Goal: Task Accomplishment & Management: Complete application form

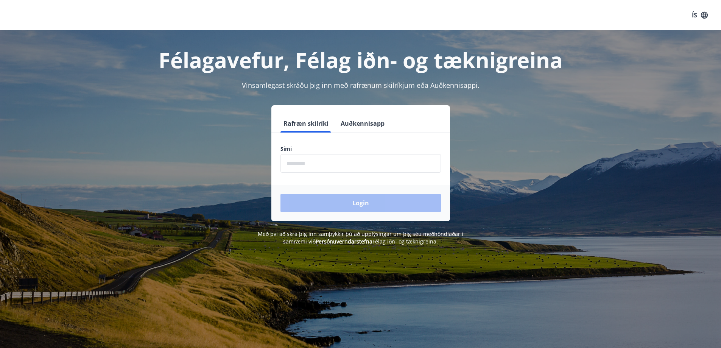
click at [318, 161] on input "phone" at bounding box center [361, 163] width 161 height 19
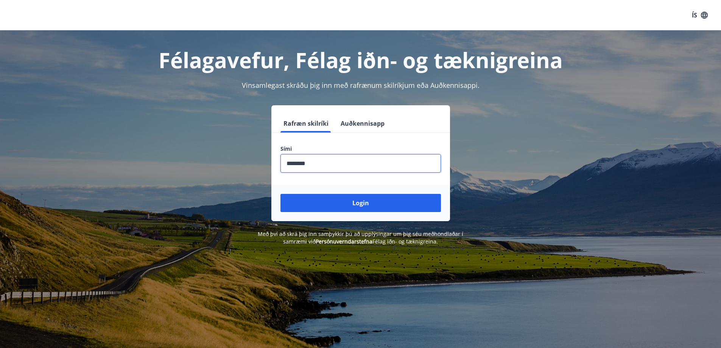
type input "********"
click at [281, 194] on button "Login" at bounding box center [361, 203] width 161 height 18
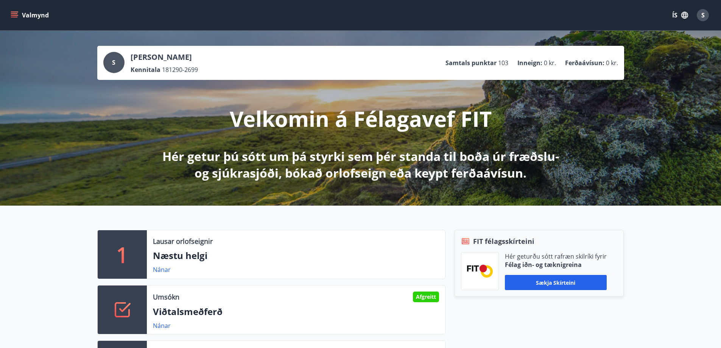
click at [16, 14] on icon "menu" at bounding box center [14, 13] width 7 height 1
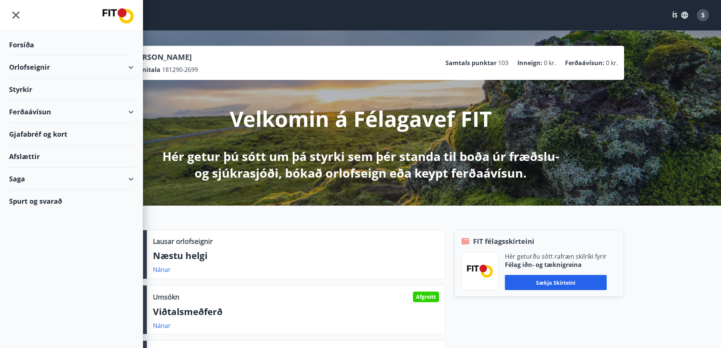
click at [26, 89] on div "Styrkir" at bounding box center [71, 89] width 125 height 22
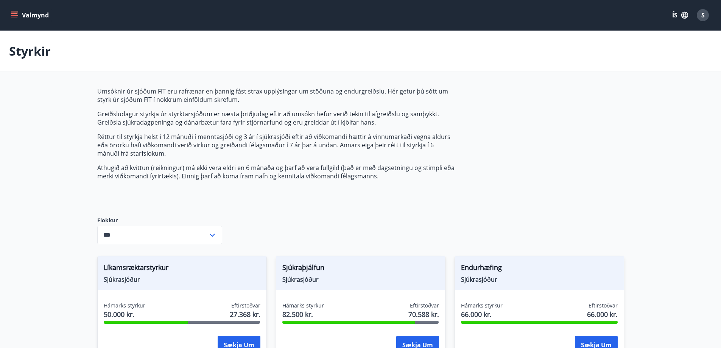
type input "***"
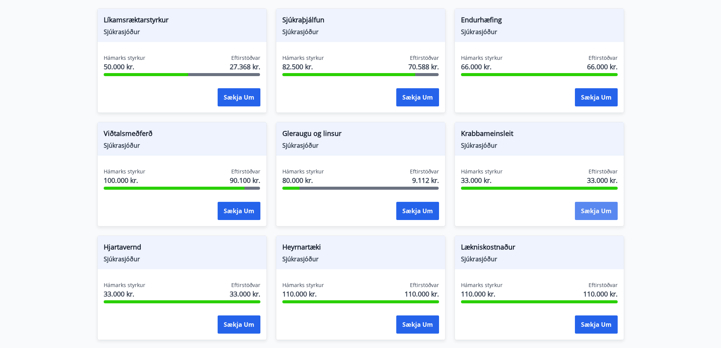
scroll to position [338, 0]
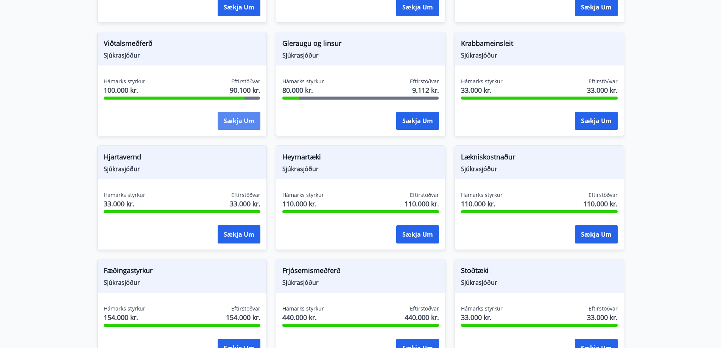
click at [229, 121] on button "Sækja um" at bounding box center [239, 121] width 43 height 18
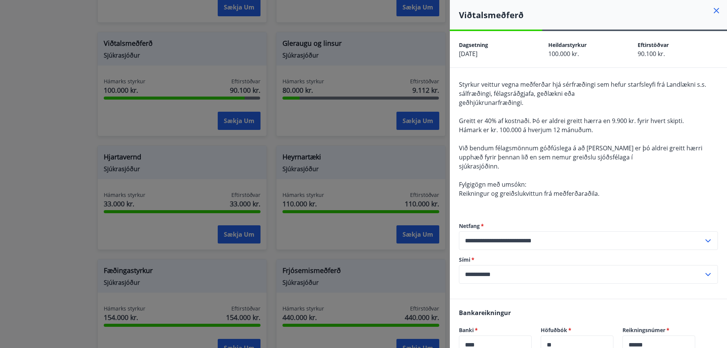
click at [187, 155] on div at bounding box center [363, 174] width 727 height 348
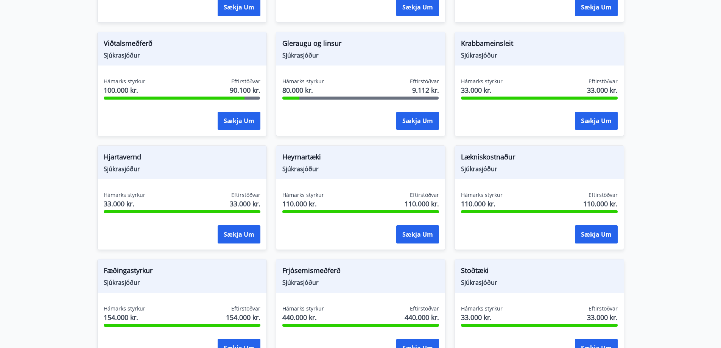
click at [501, 158] on span "Lækniskostnaður" at bounding box center [539, 158] width 157 height 13
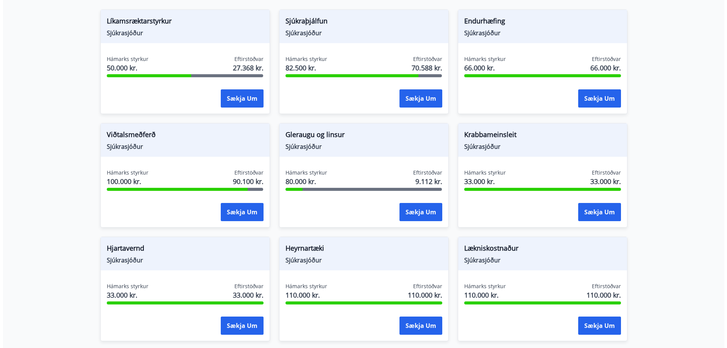
scroll to position [237, 0]
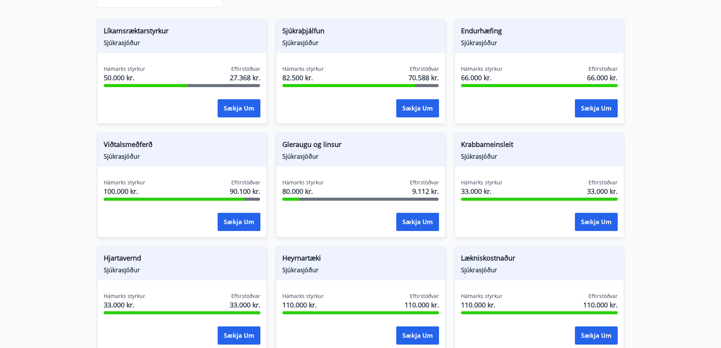
click at [504, 259] on span "Lækniskostnaður" at bounding box center [539, 259] width 157 height 13
drag, startPoint x: 517, startPoint y: 327, endPoint x: 604, endPoint y: 330, distance: 86.4
click at [523, 326] on div "Sækja um" at bounding box center [539, 335] width 157 height 19
click at [604, 330] on button "Sækja um" at bounding box center [596, 335] width 43 height 18
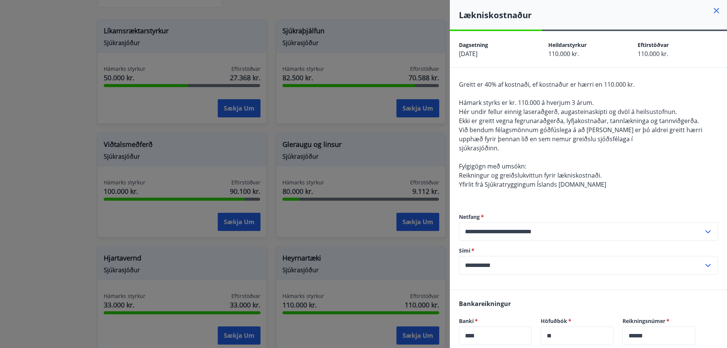
click at [91, 146] on div at bounding box center [363, 174] width 727 height 348
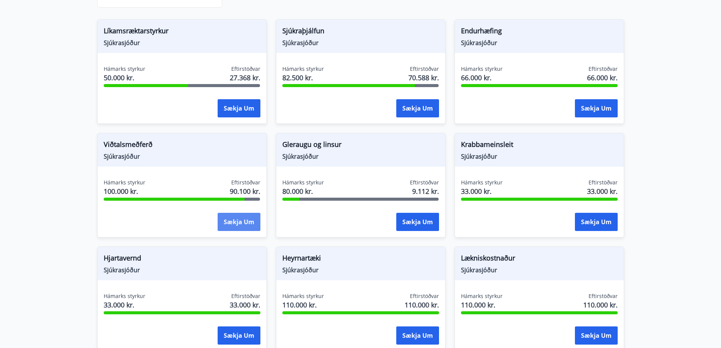
click at [245, 219] on button "Sækja um" at bounding box center [239, 222] width 43 height 18
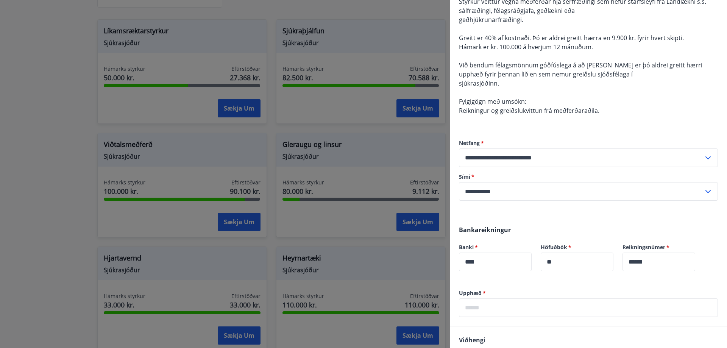
scroll to position [184, 0]
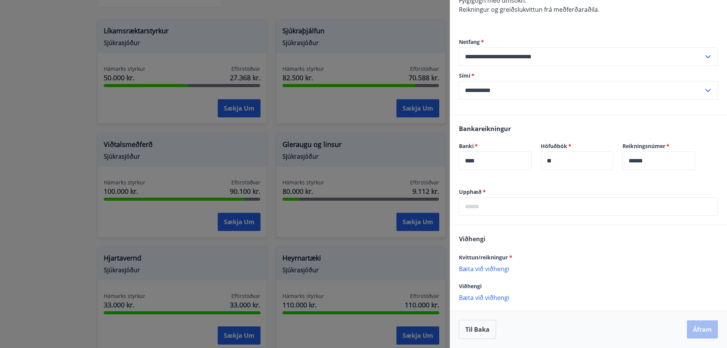
click at [527, 203] on input "text" at bounding box center [588, 206] width 259 height 19
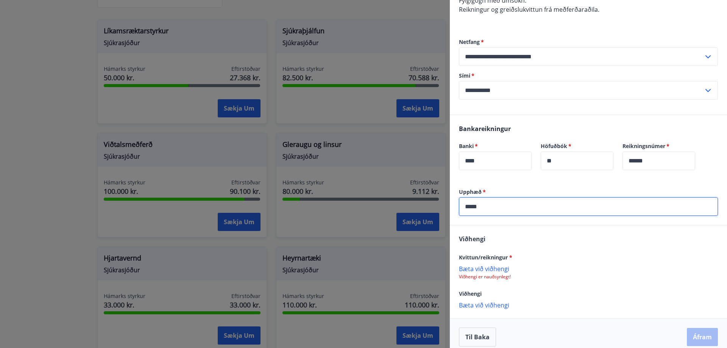
type input "*****"
click at [597, 266] on p "Bæta við viðhengi" at bounding box center [588, 269] width 259 height 8
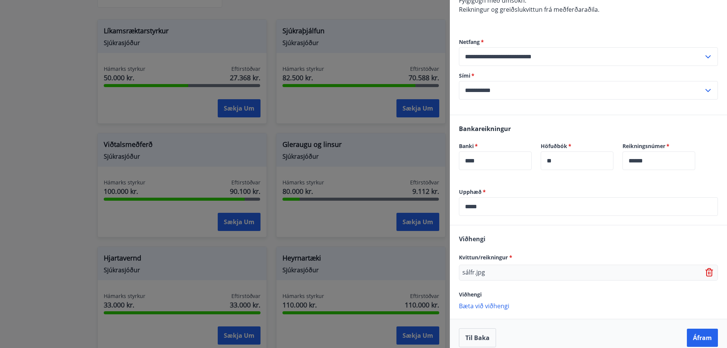
click at [518, 276] on div "sálfr.jpg" at bounding box center [588, 273] width 259 height 16
click at [479, 306] on p "Bæta við viðhengi" at bounding box center [588, 306] width 259 height 8
click at [480, 270] on p "sálfr.jpg" at bounding box center [473, 272] width 23 height 9
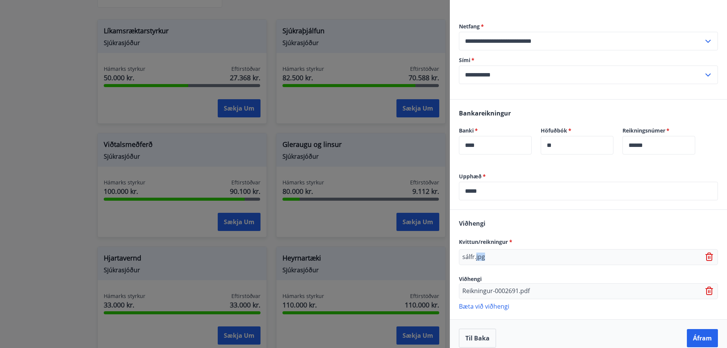
scroll to position [208, 0]
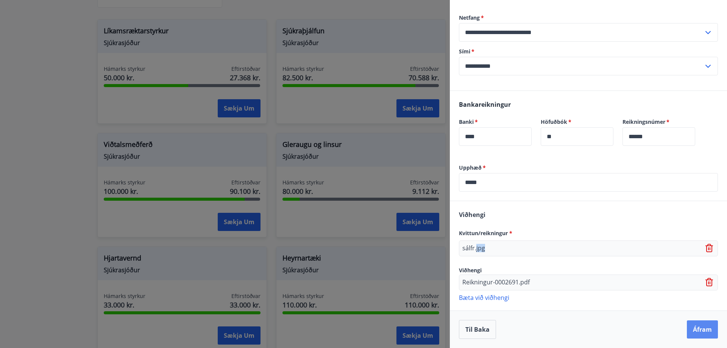
click at [696, 327] on button "Áfram" at bounding box center [702, 329] width 31 height 18
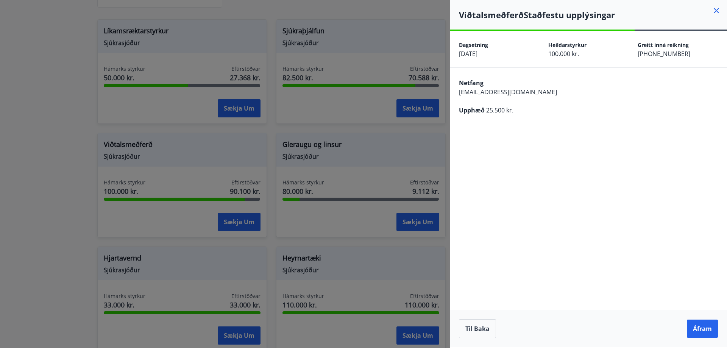
scroll to position [0, 0]
click at [700, 326] on button "Áfram" at bounding box center [702, 329] width 31 height 18
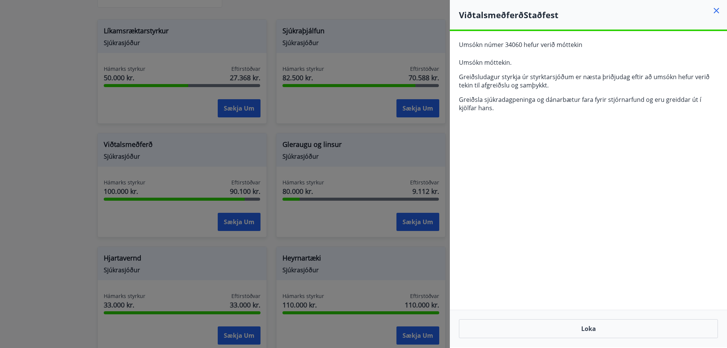
click at [236, 108] on div at bounding box center [363, 174] width 727 height 348
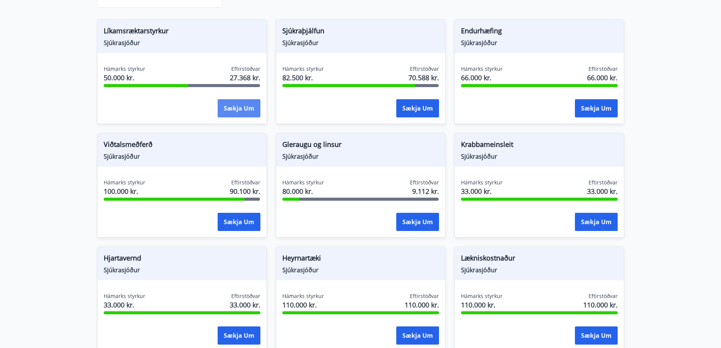
click at [234, 110] on button "Sækja um" at bounding box center [239, 108] width 43 height 18
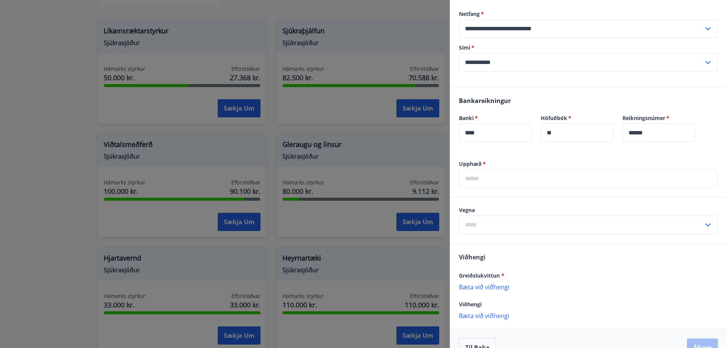
scroll to position [185, 0]
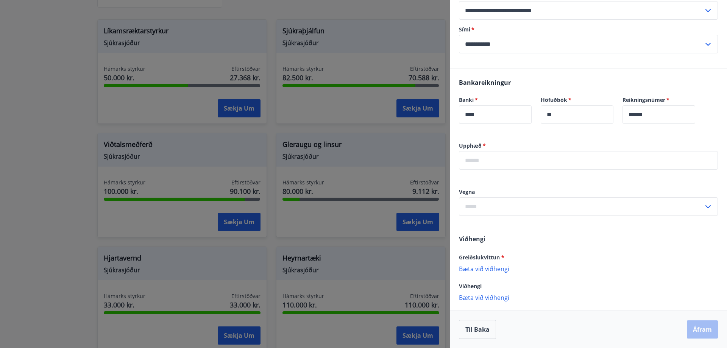
click at [473, 270] on p "Bæta við viðhengi" at bounding box center [588, 269] width 259 height 8
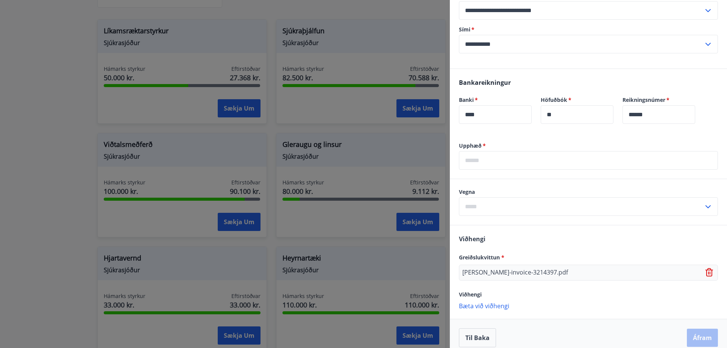
click at [498, 306] on p "Bæta við viðhengi" at bounding box center [588, 306] width 259 height 8
click at [494, 322] on p "Bæta við viðhengi" at bounding box center [588, 322] width 259 height 8
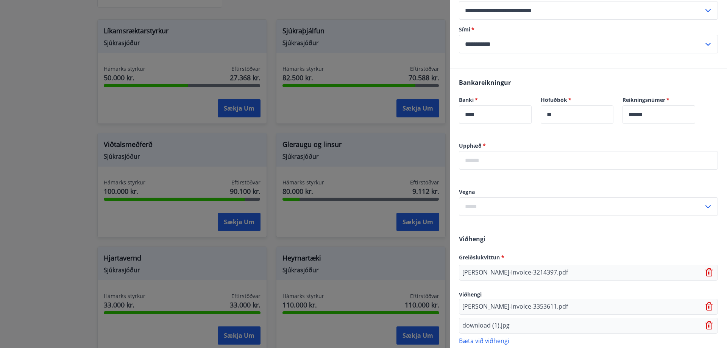
click at [499, 341] on p "Bæta við viðhengi" at bounding box center [588, 341] width 259 height 8
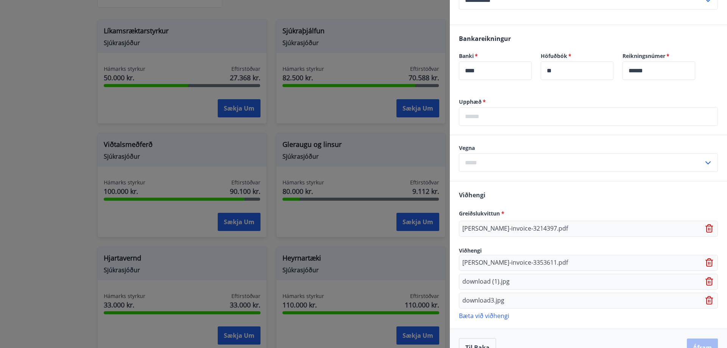
scroll to position [247, 0]
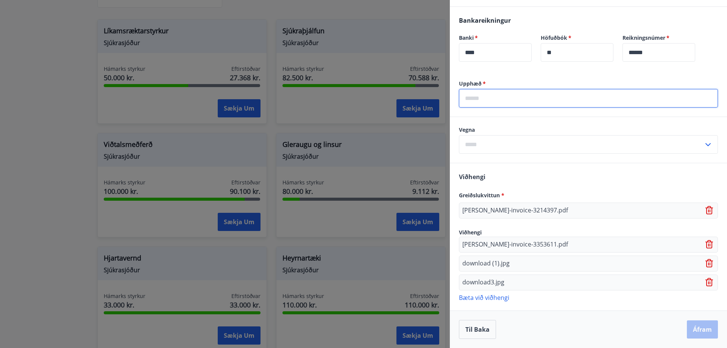
click at [490, 98] on input "text" at bounding box center [588, 98] width 259 height 19
drag, startPoint x: 480, startPoint y: 108, endPoint x: 483, endPoint y: 100, distance: 8.5
click at [482, 101] on div "Upphæð   * ** ​" at bounding box center [588, 98] width 277 height 37
click at [483, 100] on input "**" at bounding box center [588, 98] width 259 height 19
type input "*****"
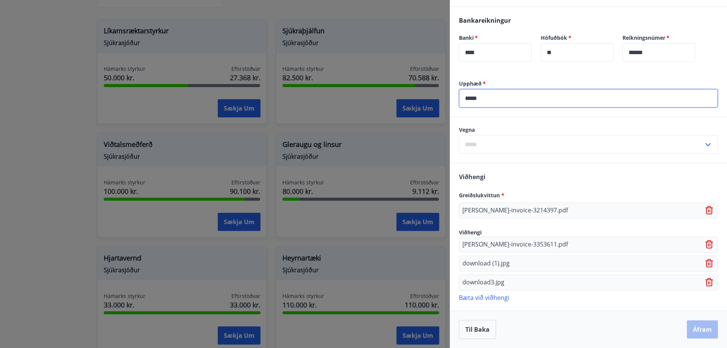
click at [539, 142] on input "text" at bounding box center [581, 144] width 245 height 19
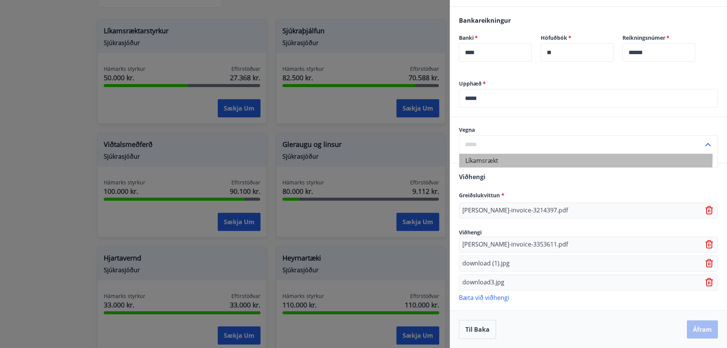
click at [529, 158] on li "Líkamsrækt" at bounding box center [588, 161] width 258 height 14
type input "**********"
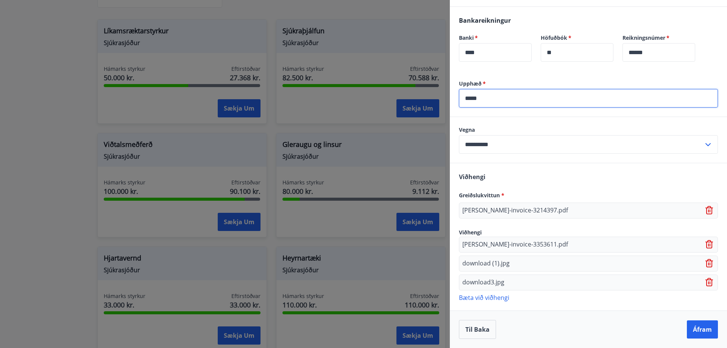
drag, startPoint x: 490, startPoint y: 95, endPoint x: 312, endPoint y: 101, distance: 178.4
click at [376, 100] on div "**********" at bounding box center [363, 174] width 727 height 348
type input "*****"
click at [493, 300] on p "Bæta við viðhengi" at bounding box center [588, 297] width 259 height 8
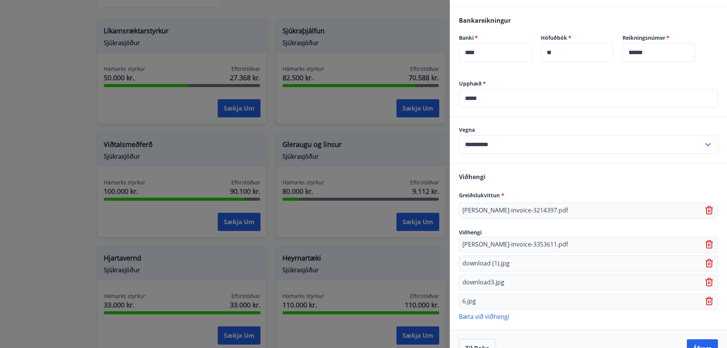
click at [486, 317] on p "Bæta við viðhengi" at bounding box center [588, 316] width 259 height 8
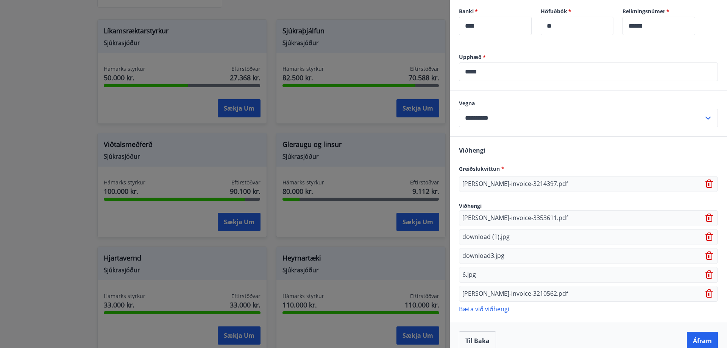
scroll to position [285, 0]
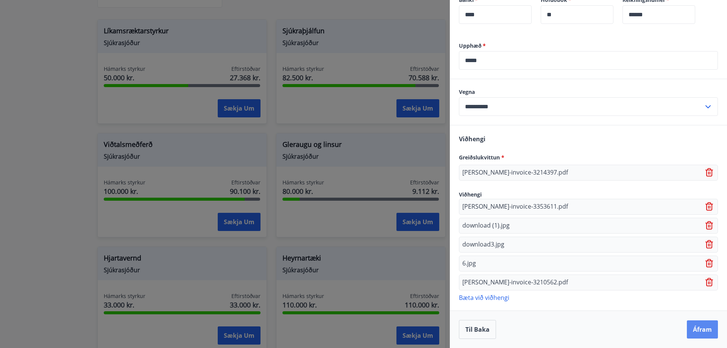
click at [697, 323] on button "Áfram" at bounding box center [702, 329] width 31 height 18
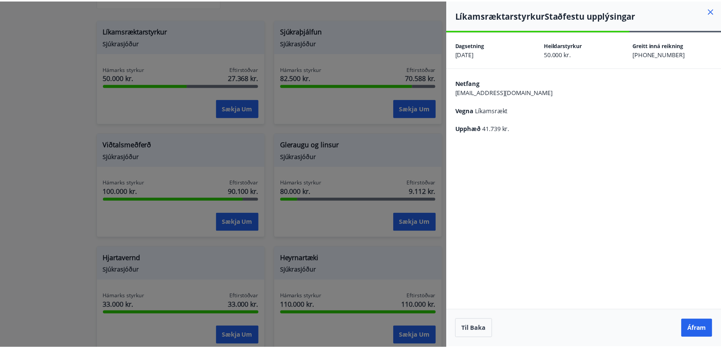
scroll to position [0, 0]
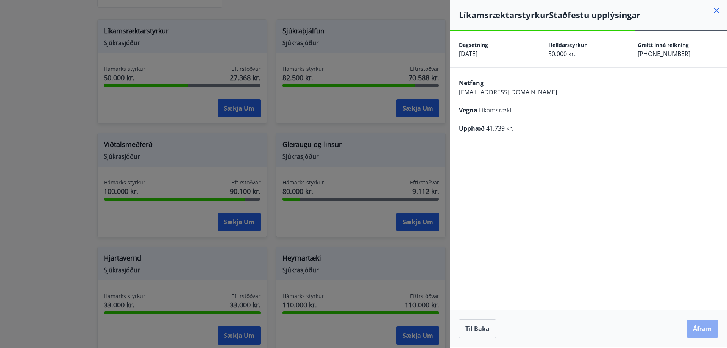
click at [702, 331] on button "Áfram" at bounding box center [702, 329] width 31 height 18
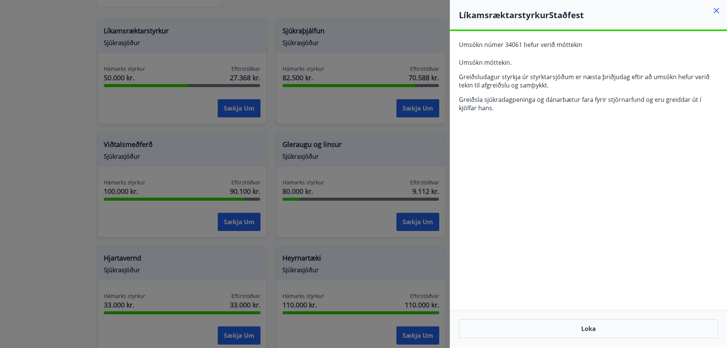
click at [33, 107] on div at bounding box center [363, 174] width 727 height 348
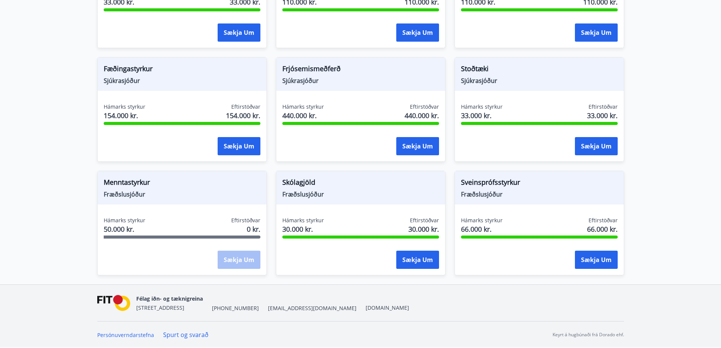
scroll to position [438, 0]
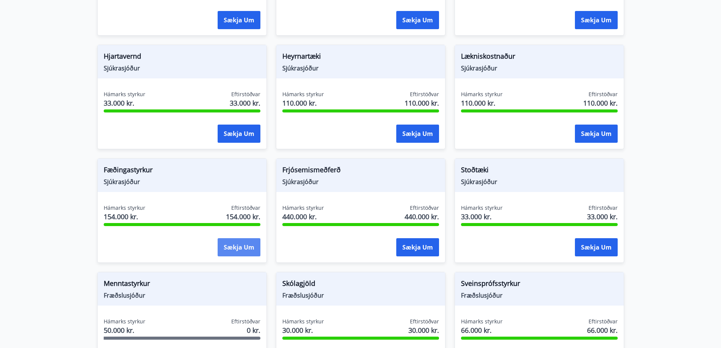
click at [235, 246] on button "Sækja um" at bounding box center [239, 247] width 43 height 18
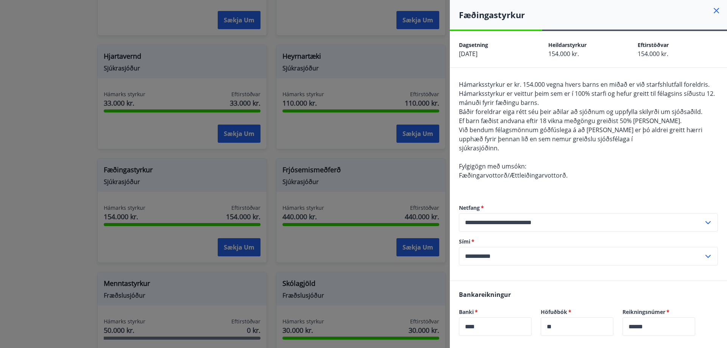
drag, startPoint x: 62, startPoint y: 95, endPoint x: 74, endPoint y: 89, distance: 13.1
click at [62, 95] on div at bounding box center [363, 174] width 727 height 348
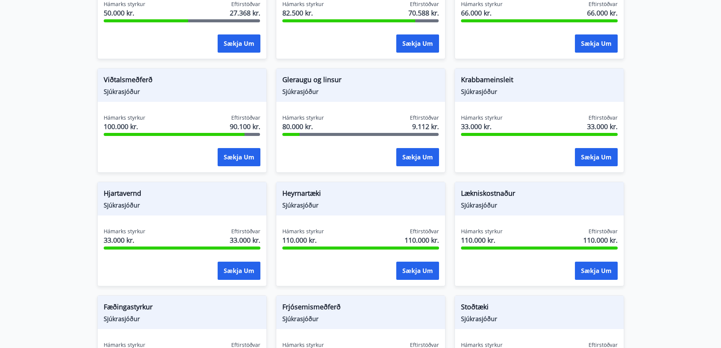
scroll to position [540, 0]
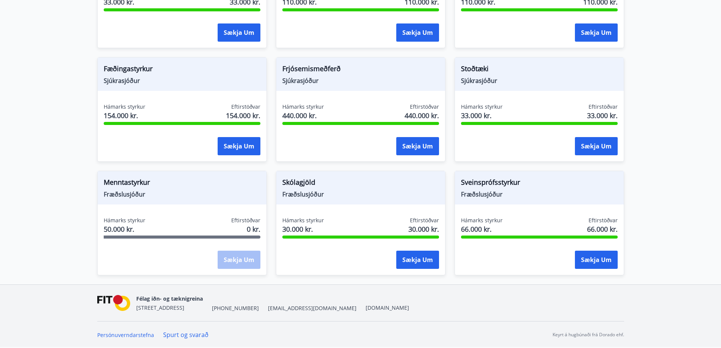
click at [120, 72] on span "Fæðingastyrkur" at bounding box center [182, 70] width 157 height 13
drag, startPoint x: 128, startPoint y: 90, endPoint x: 149, endPoint y: 97, distance: 22.4
click at [128, 90] on div "Fæðingastyrkur Sjúkrasjóður" at bounding box center [182, 74] width 169 height 33
click at [246, 150] on button "Sækja um" at bounding box center [239, 146] width 43 height 18
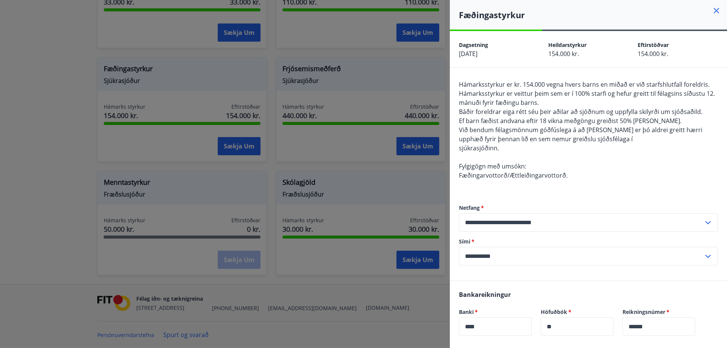
click at [57, 121] on div at bounding box center [363, 174] width 727 height 348
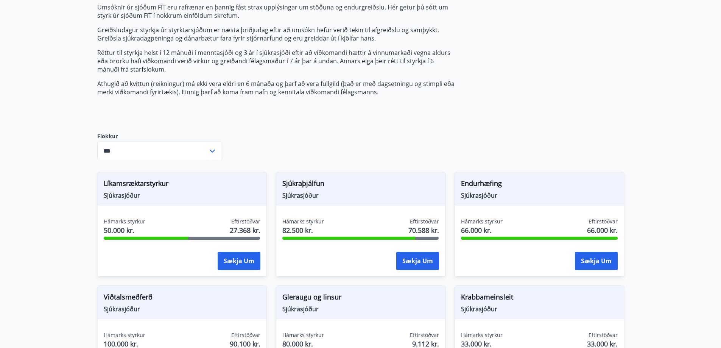
scroll to position [0, 0]
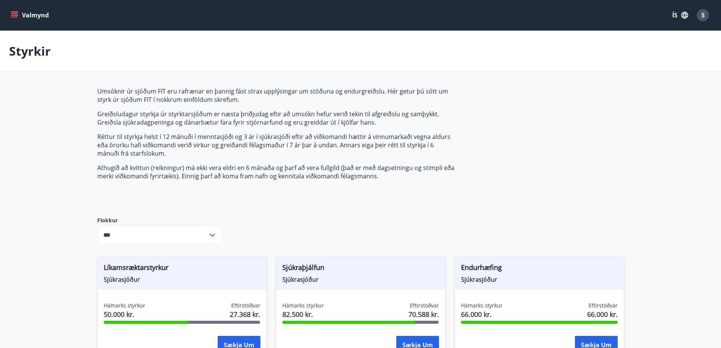
click at [16, 12] on icon "menu" at bounding box center [15, 12] width 8 height 1
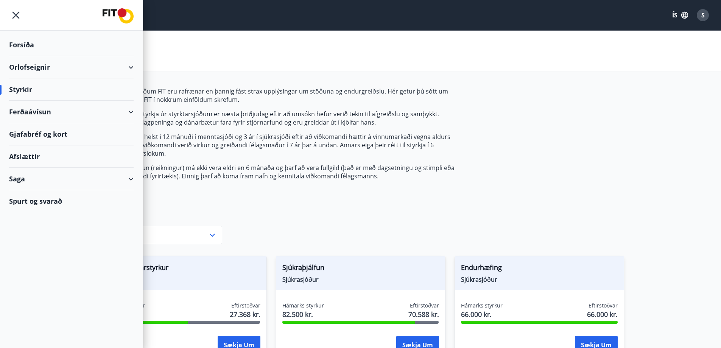
click at [129, 181] on div "Saga" at bounding box center [71, 179] width 125 height 22
click at [41, 230] on div "Umsóknir" at bounding box center [71, 230] width 112 height 16
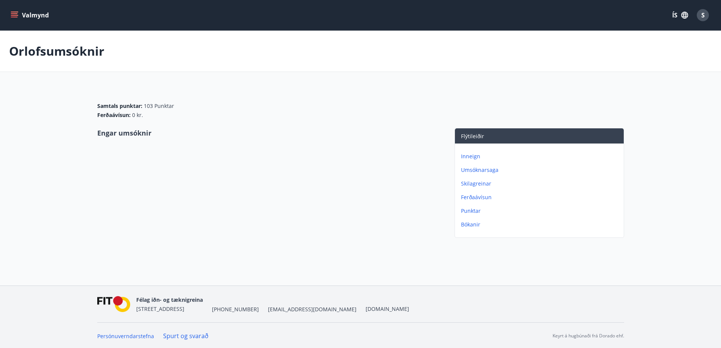
click at [486, 170] on p "Umsóknarsaga" at bounding box center [541, 170] width 160 height 8
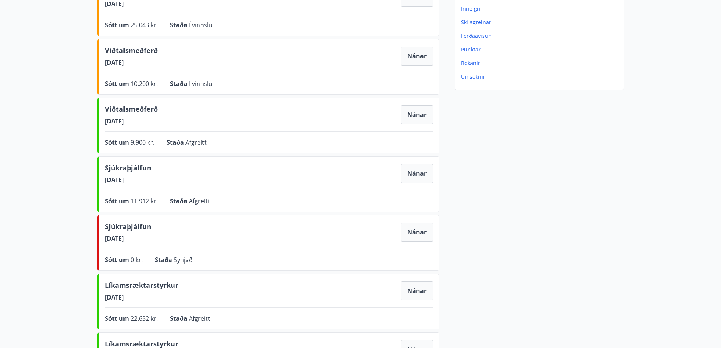
scroll to position [42, 0]
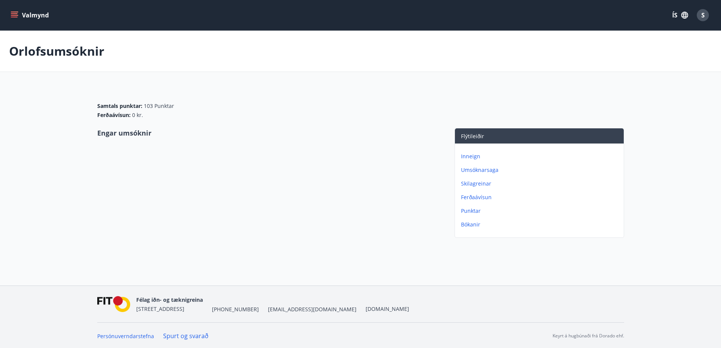
click at [11, 14] on icon "menu" at bounding box center [14, 13] width 7 height 1
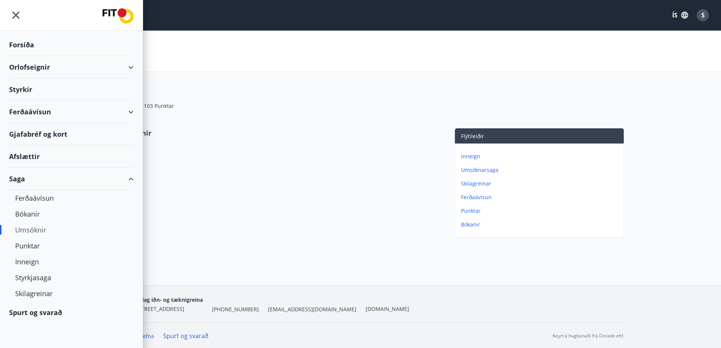
click at [53, 87] on div "Styrkir" at bounding box center [71, 89] width 125 height 22
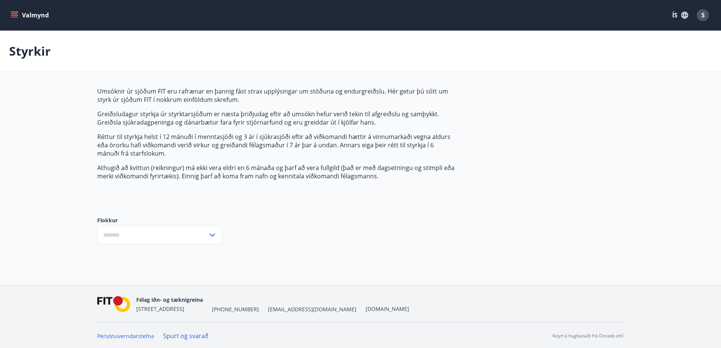
type input "***"
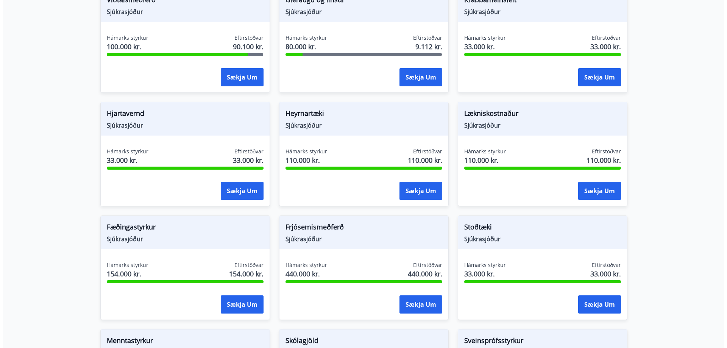
scroll to position [404, 0]
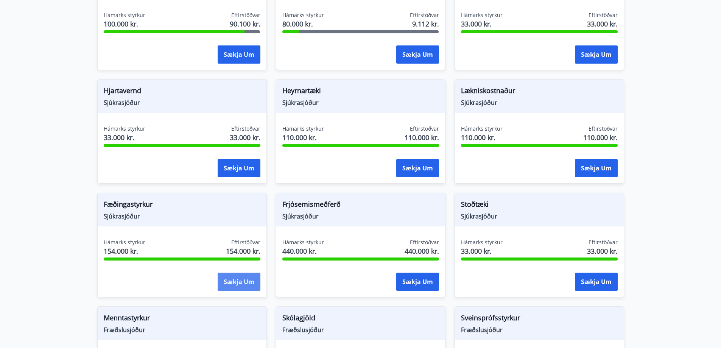
click at [237, 281] on button "Sækja um" at bounding box center [239, 282] width 43 height 18
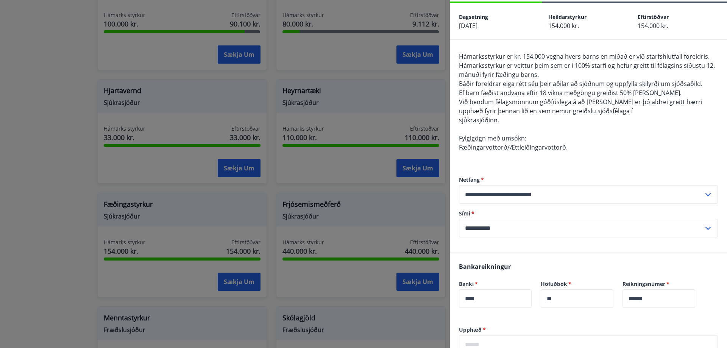
scroll to position [0, 0]
